Goal: Task Accomplishment & Management: Manage account settings

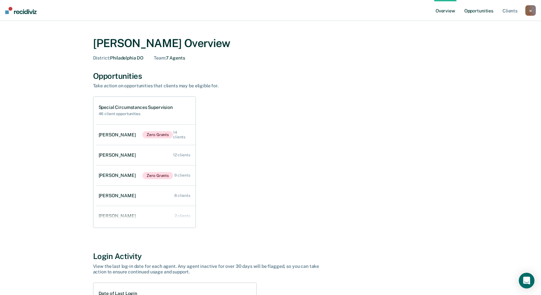
click at [480, 10] on link "Opportunities" at bounding box center [479, 10] width 32 height 21
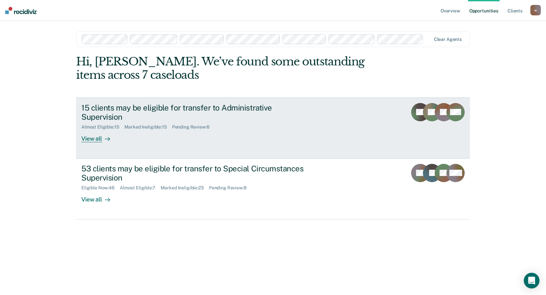
click at [287, 125] on div "Almost Eligible : 15 Marked Ineligible : 15 Pending Review : 6" at bounding box center [195, 126] width 229 height 8
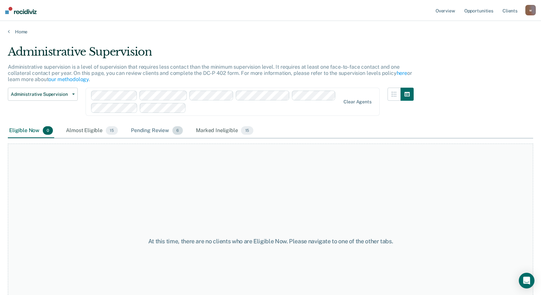
click at [154, 132] on div "Pending Review 6" at bounding box center [157, 131] width 55 height 14
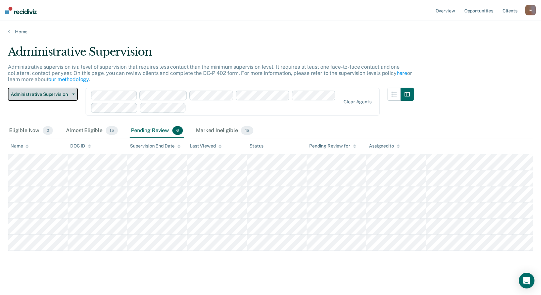
click at [65, 95] on span "Administrative Supervision" at bounding box center [40, 95] width 59 height 6
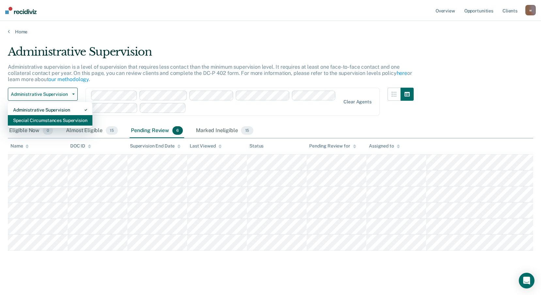
click at [52, 117] on div "Special Circumstances Supervision" at bounding box center [50, 120] width 74 height 10
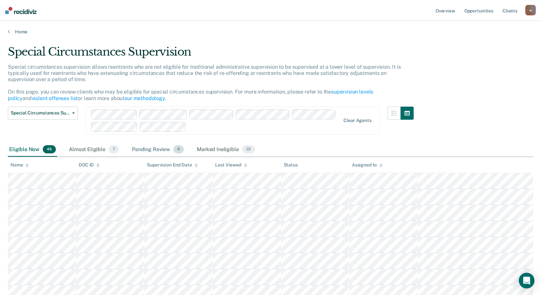
click at [153, 149] on div "Pending Review 8" at bounding box center [158, 149] width 55 height 14
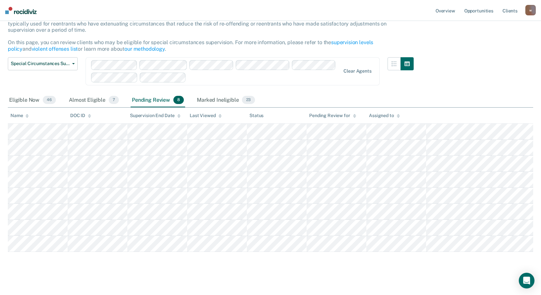
scroll to position [53, 0]
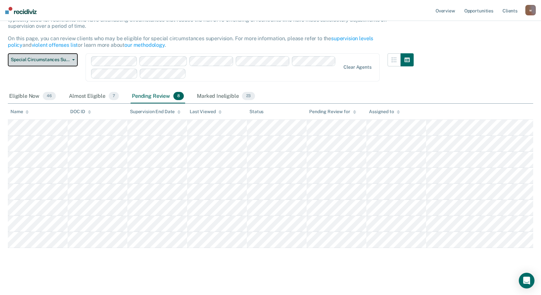
click at [49, 63] on button "Special Circumstances Supervision" at bounding box center [43, 59] width 70 height 13
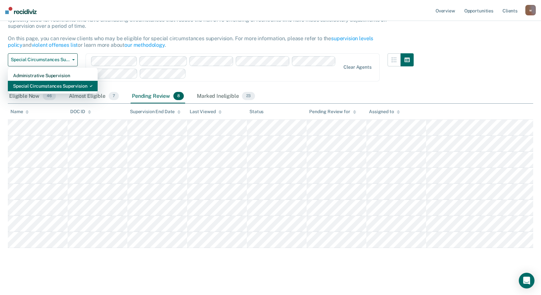
click at [41, 85] on div "Special Circumstances Supervision" at bounding box center [52, 86] width 79 height 10
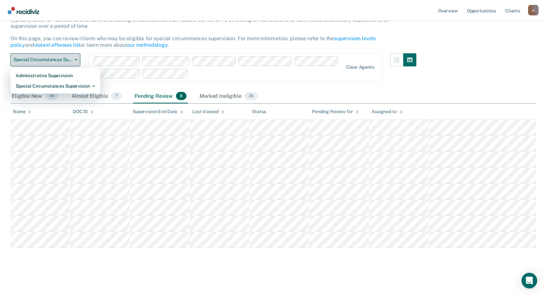
scroll to position [0, 0]
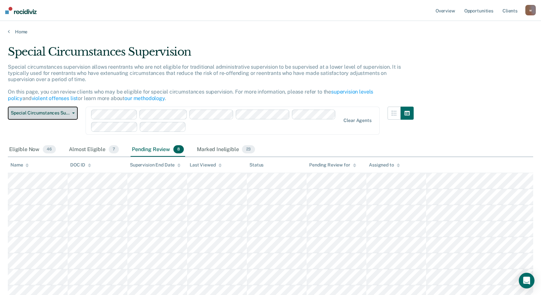
click at [42, 113] on span "Special Circumstances Supervision" at bounding box center [40, 113] width 59 height 6
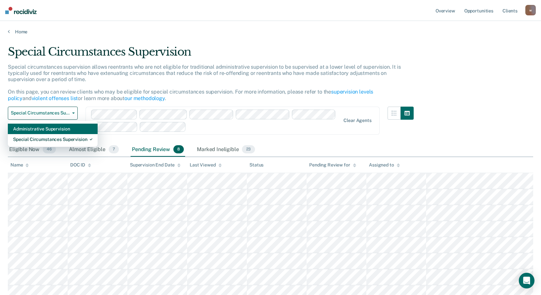
click at [41, 129] on div "Administrative Supervision" at bounding box center [52, 129] width 79 height 10
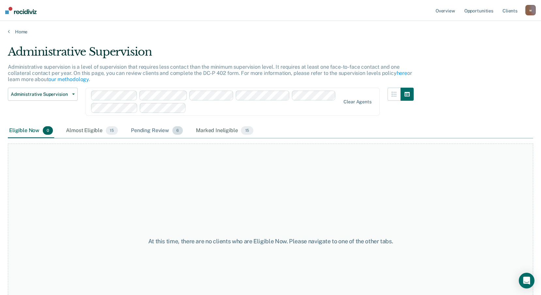
click at [171, 132] on div "Pending Review 6" at bounding box center [157, 131] width 55 height 14
